Goal: Task Accomplishment & Management: Manage account settings

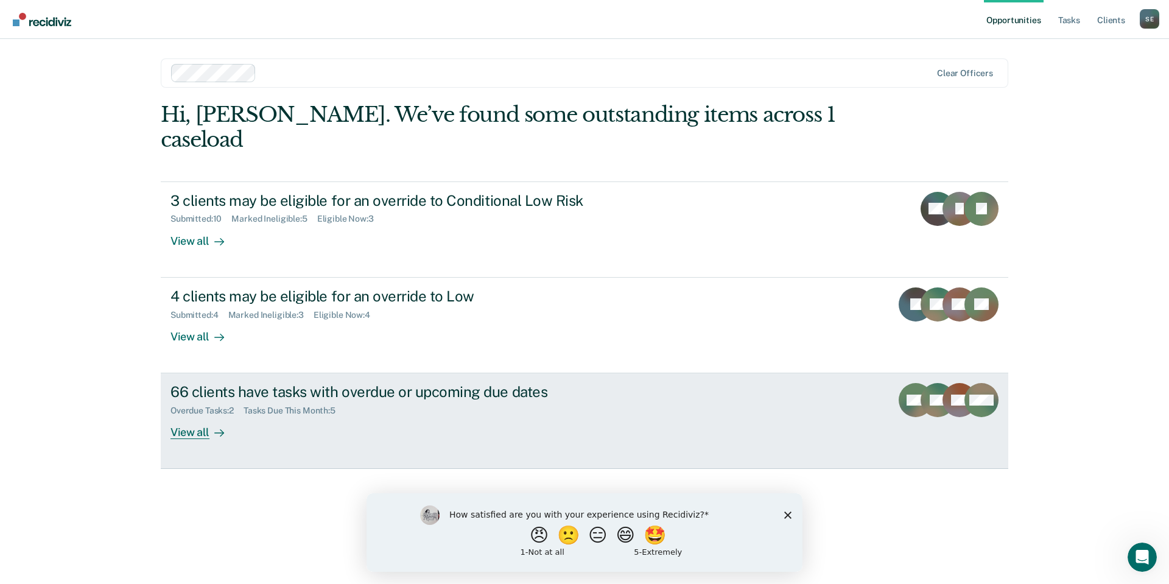
click at [282, 383] on div "66 clients have tasks with overdue or upcoming due dates" at bounding box center [385, 392] width 428 height 18
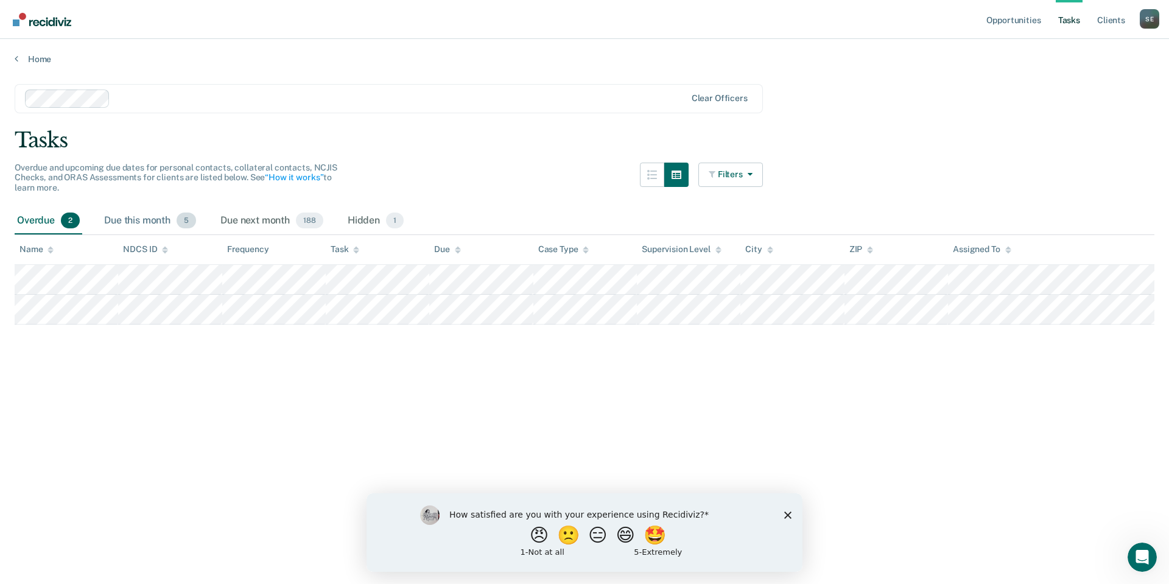
click at [129, 222] on div "Due this month 5" at bounding box center [150, 221] width 97 height 27
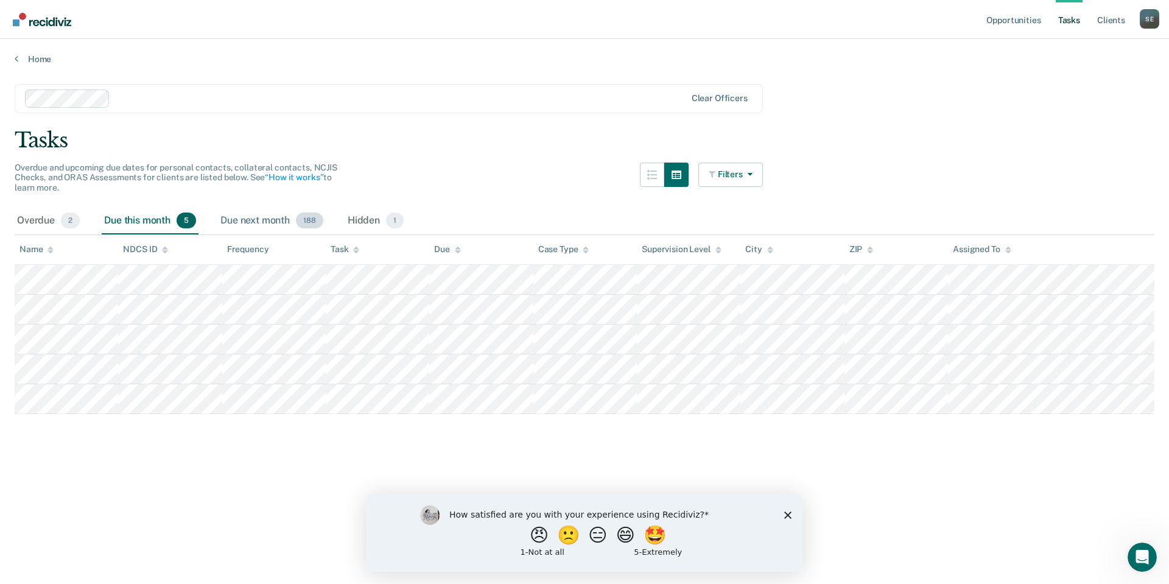
click at [276, 222] on div "Due next month 188" at bounding box center [272, 221] width 108 height 27
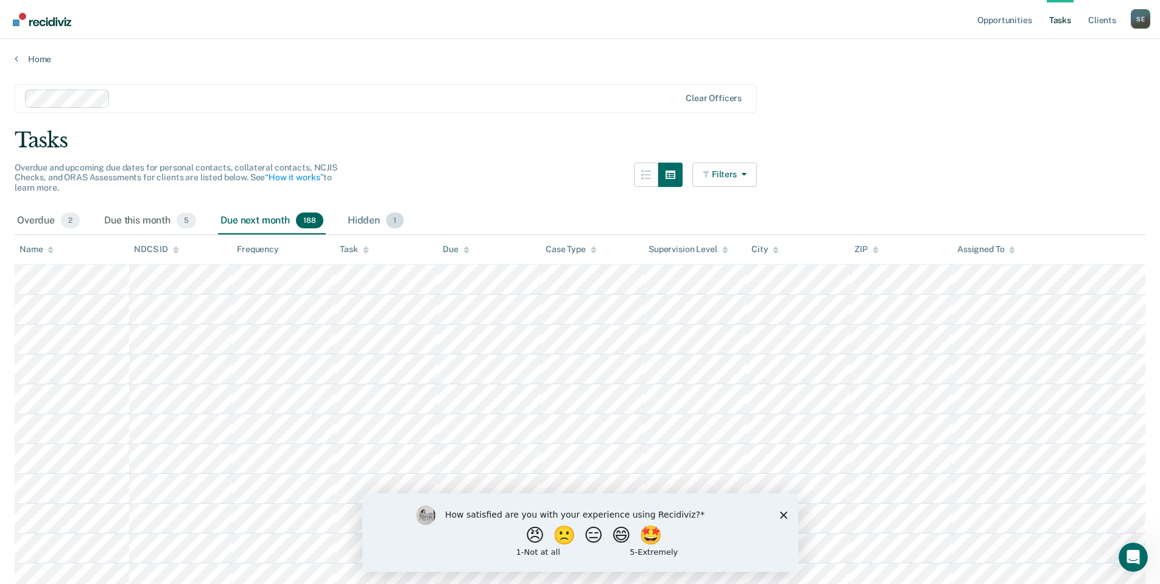
click at [351, 220] on div "Hidden 1" at bounding box center [375, 221] width 61 height 27
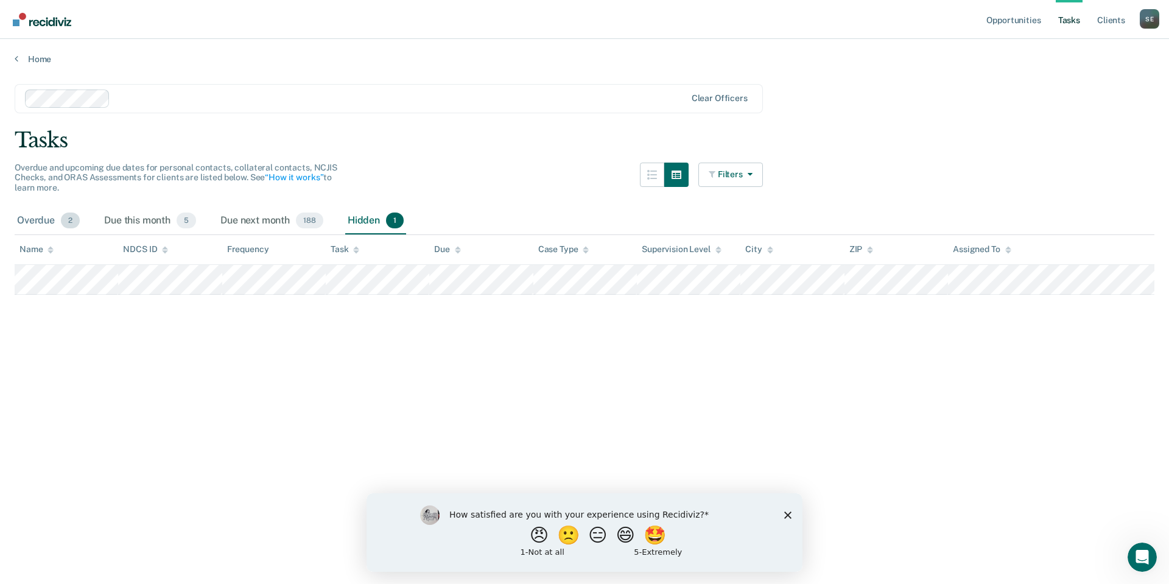
click at [29, 217] on div "Overdue 2" at bounding box center [49, 221] width 68 height 27
click at [138, 216] on div "Due this month 5" at bounding box center [150, 221] width 97 height 27
